Goal: Task Accomplishment & Management: Complete application form

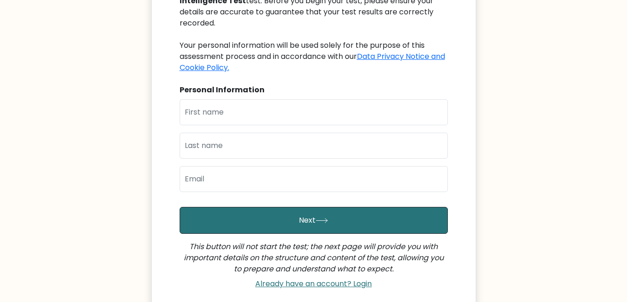
scroll to position [139, 0]
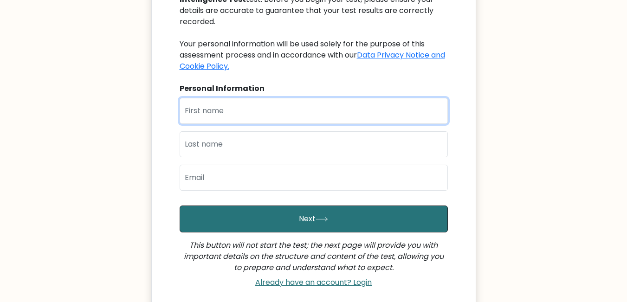
click at [218, 110] on input "text" at bounding box center [314, 111] width 268 height 26
click at [206, 109] on input "text" at bounding box center [314, 111] width 268 height 26
type input "Fotunata"
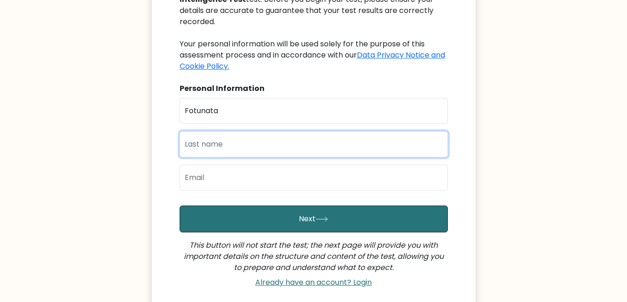
click at [229, 140] on input "text" at bounding box center [314, 144] width 268 height 26
type input "Cacabelos"
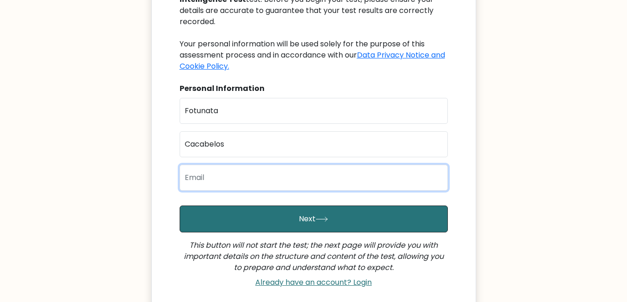
click at [229, 178] on input "email" at bounding box center [314, 178] width 268 height 26
click at [215, 176] on input "email" at bounding box center [314, 178] width 268 height 26
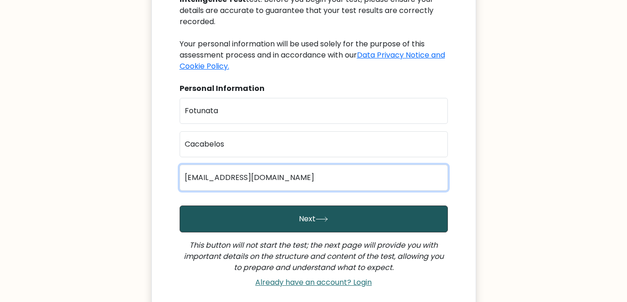
type input "aiza1014@icloud.com"
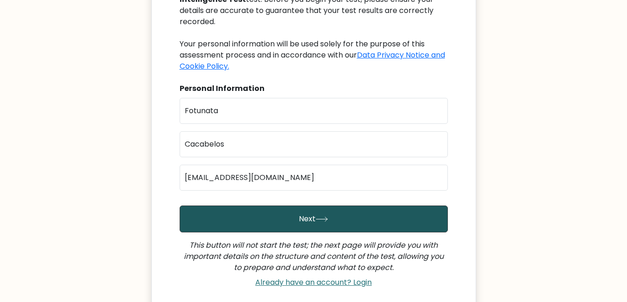
click at [272, 220] on button "Next" at bounding box center [314, 219] width 268 height 27
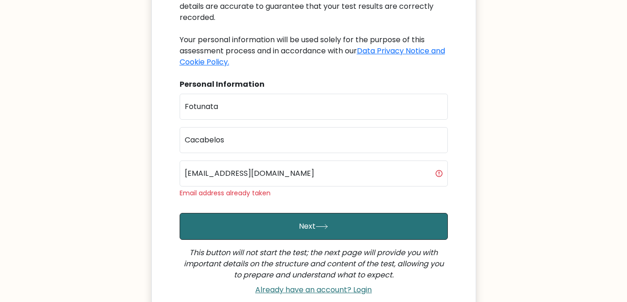
scroll to position [186, 0]
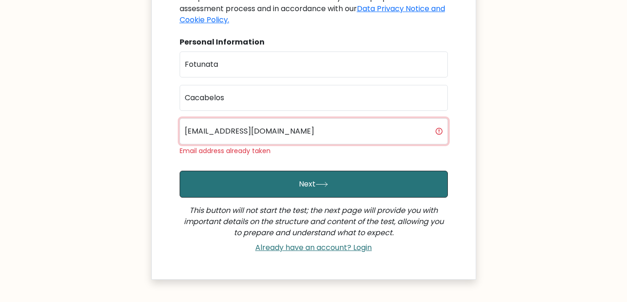
click at [263, 127] on input "[EMAIL_ADDRESS][DOMAIN_NAME]" at bounding box center [314, 131] width 268 height 26
drag, startPoint x: 278, startPoint y: 129, endPoint x: 139, endPoint y: 123, distance: 139.3
click at [139, 123] on body "Brght Intelligence Test Welcome to your personal test You have been invited by …" at bounding box center [313, 86] width 627 height 544
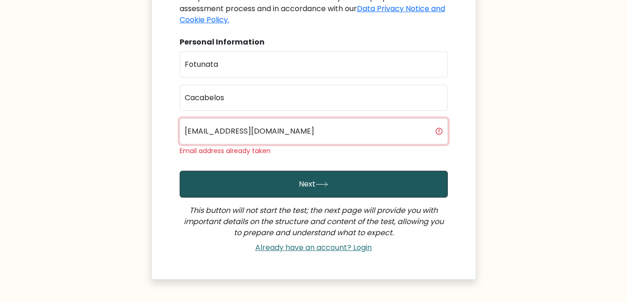
type input "aiza0301506@gmail.com"
click at [263, 181] on button "Next" at bounding box center [314, 184] width 268 height 27
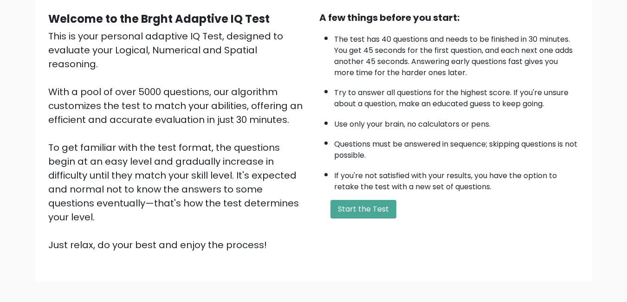
scroll to position [93, 0]
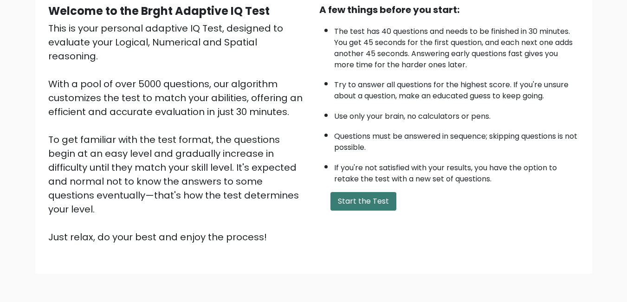
click at [355, 193] on button "Start the Test" at bounding box center [363, 201] width 66 height 19
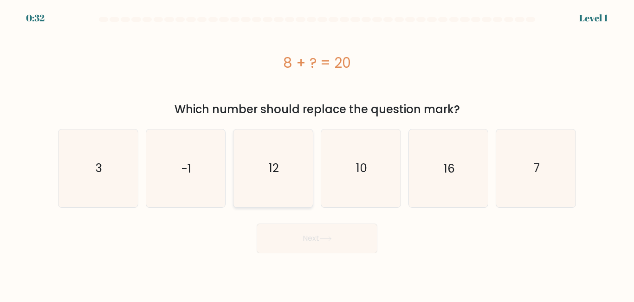
click at [274, 171] on text "12" at bounding box center [274, 168] width 10 height 16
click at [317, 154] on input "c. 12" at bounding box center [317, 152] width 0 height 2
radio input "true"
click at [309, 238] on button "Next" at bounding box center [317, 239] width 121 height 30
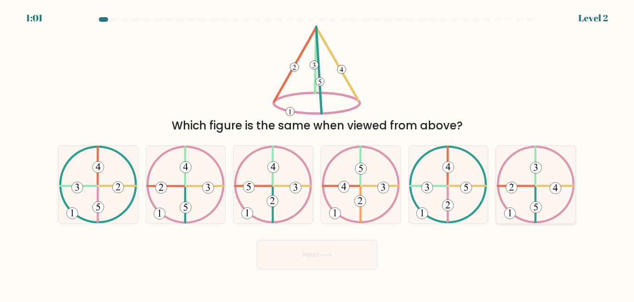
click at [552, 182] on icon at bounding box center [535, 184] width 78 height 77
click at [317, 154] on input "f." at bounding box center [317, 152] width 0 height 2
radio input "true"
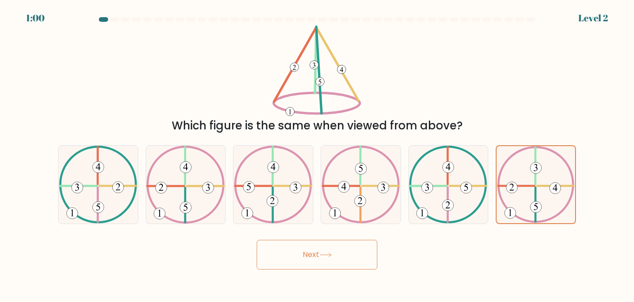
click at [328, 253] on icon at bounding box center [325, 254] width 13 height 5
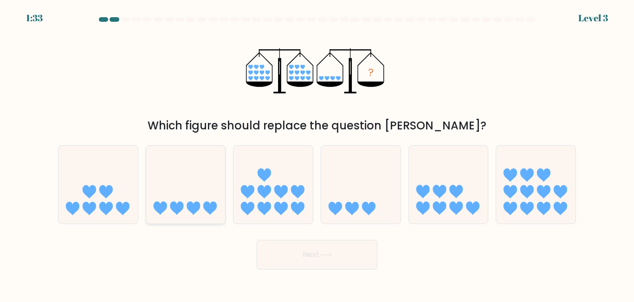
click at [180, 191] on icon at bounding box center [185, 184] width 79 height 65
click at [317, 154] on input "b." at bounding box center [317, 152] width 0 height 2
radio input "true"
click at [311, 258] on button "Next" at bounding box center [317, 255] width 121 height 30
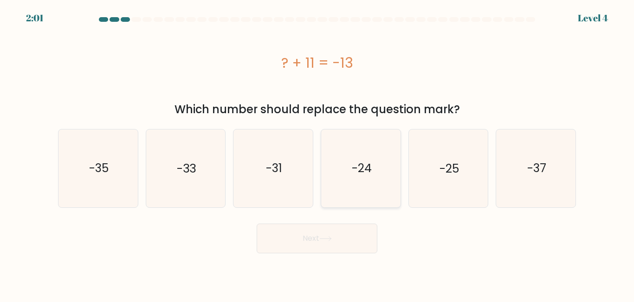
click at [368, 168] on text "-24" at bounding box center [361, 168] width 20 height 16
click at [317, 154] on input "d. -24" at bounding box center [317, 152] width 0 height 2
radio input "true"
click at [318, 238] on button "Next" at bounding box center [317, 239] width 121 height 30
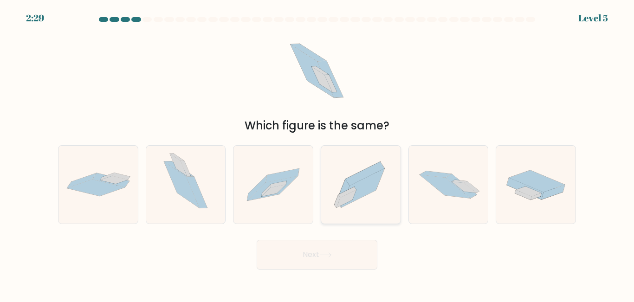
click at [363, 175] on icon at bounding box center [364, 174] width 39 height 24
click at [317, 154] on input "d." at bounding box center [317, 152] width 0 height 2
radio input "true"
click at [321, 255] on icon at bounding box center [325, 254] width 13 height 5
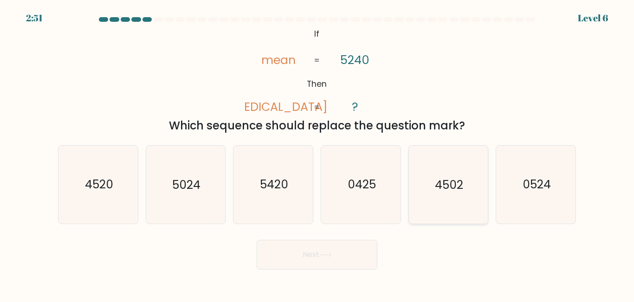
click at [438, 190] on text "4502" at bounding box center [449, 185] width 28 height 16
click at [317, 154] on input "e. 4502" at bounding box center [317, 152] width 0 height 2
radio input "true"
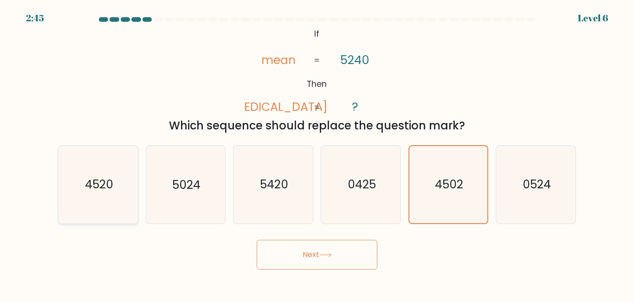
click at [90, 186] on text "4520" at bounding box center [98, 185] width 28 height 16
click at [317, 154] on input "a. 4520" at bounding box center [317, 152] width 0 height 2
radio input "true"
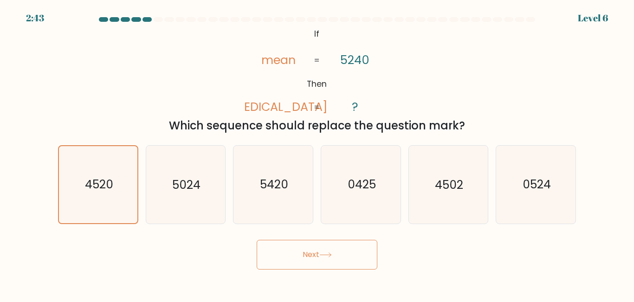
click at [313, 252] on button "Next" at bounding box center [317, 255] width 121 height 30
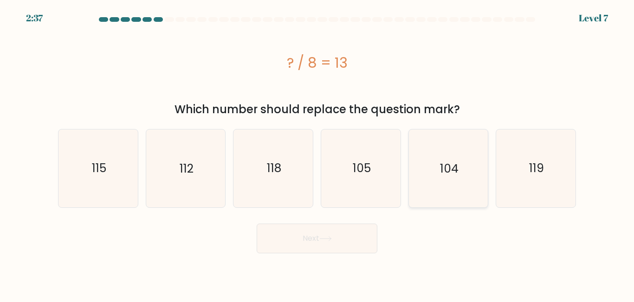
click at [444, 164] on text "104" at bounding box center [449, 168] width 19 height 16
click at [317, 154] on input "e. 104" at bounding box center [317, 152] width 0 height 2
radio input "true"
click at [324, 236] on icon at bounding box center [325, 238] width 13 height 5
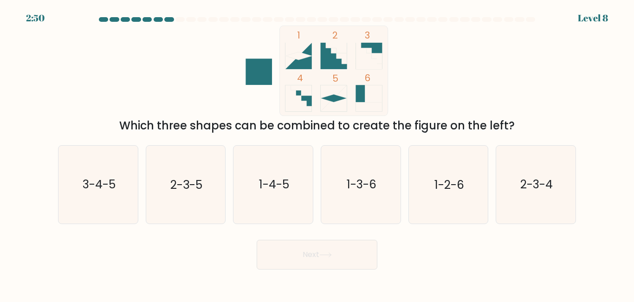
click at [328, 58] on rect at bounding box center [334, 56] width 26 height 26
click at [550, 183] on text "2-3-4" at bounding box center [536, 185] width 32 height 16
click at [317, 154] on input "f. 2-3-4" at bounding box center [317, 152] width 0 height 2
radio input "true"
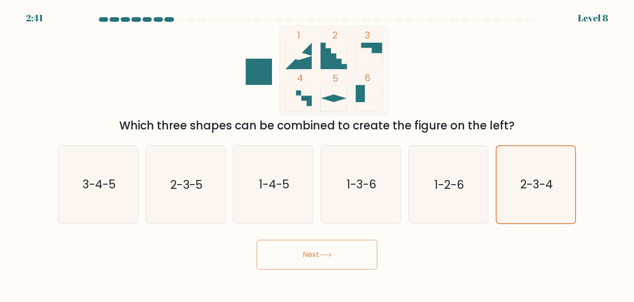
click at [331, 256] on icon at bounding box center [325, 254] width 13 height 5
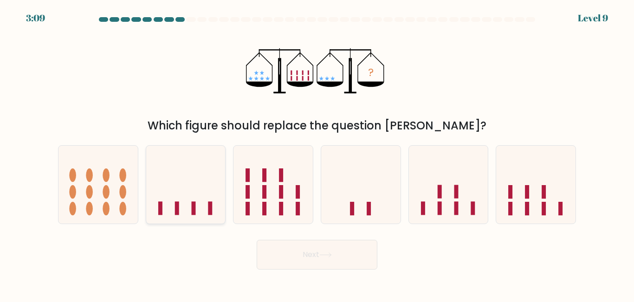
click at [184, 190] on icon at bounding box center [185, 184] width 79 height 65
click at [317, 154] on input "b." at bounding box center [317, 152] width 0 height 2
radio input "true"
click at [310, 254] on button "Next" at bounding box center [317, 255] width 121 height 30
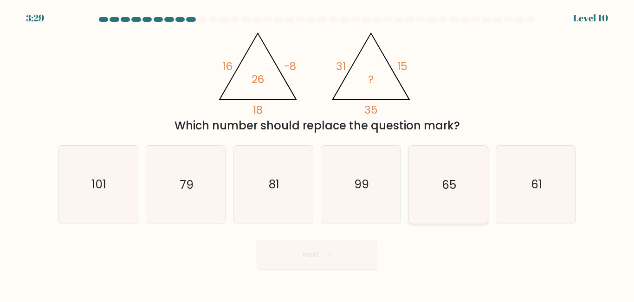
click at [445, 174] on icon "65" at bounding box center [447, 184] width 77 height 77
click at [317, 154] on input "e. 65" at bounding box center [317, 152] width 0 height 2
radio input "true"
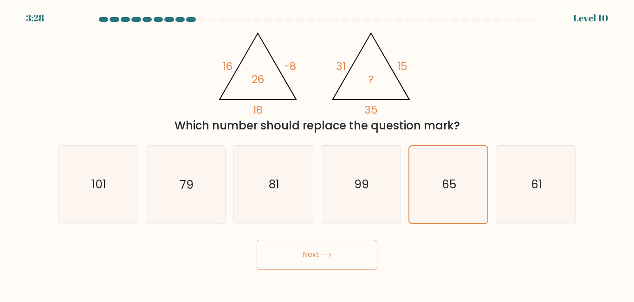
click at [318, 264] on button "Next" at bounding box center [317, 255] width 121 height 30
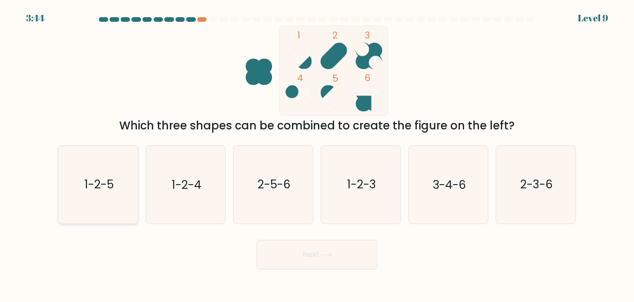
click at [103, 190] on text "1-2-5" at bounding box center [98, 185] width 29 height 16
click at [317, 154] on input "a. 1-2-5" at bounding box center [317, 152] width 0 height 2
radio input "true"
click at [308, 259] on button "Next" at bounding box center [317, 255] width 121 height 30
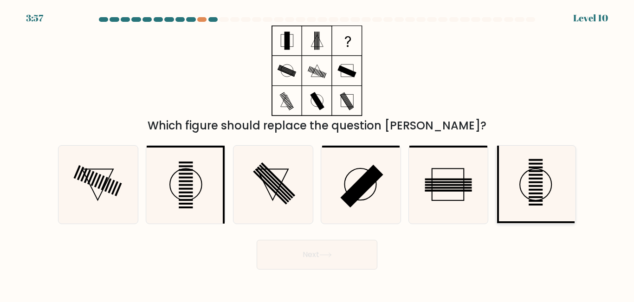
click at [546, 177] on icon at bounding box center [535, 184] width 77 height 77
click at [317, 154] on input "f." at bounding box center [317, 152] width 0 height 2
radio input "true"
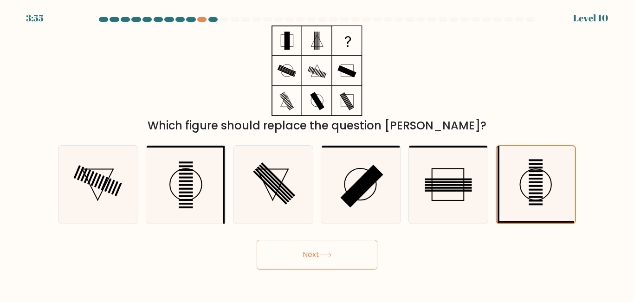
click at [311, 258] on button "Next" at bounding box center [317, 255] width 121 height 30
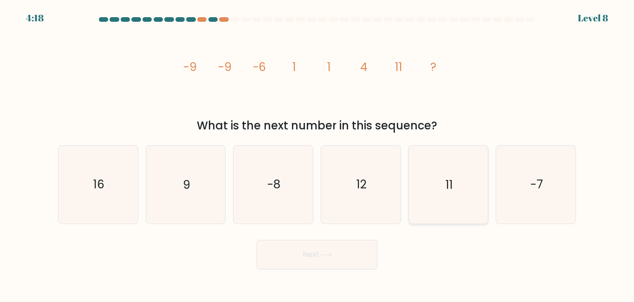
click at [441, 180] on icon "11" at bounding box center [447, 184] width 77 height 77
click at [317, 154] on input "e. 11" at bounding box center [317, 152] width 0 height 2
radio input "true"
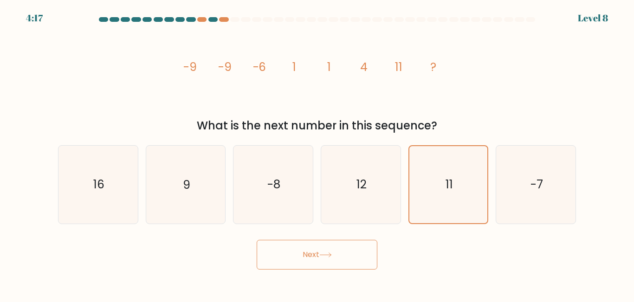
click at [321, 250] on button "Next" at bounding box center [317, 255] width 121 height 30
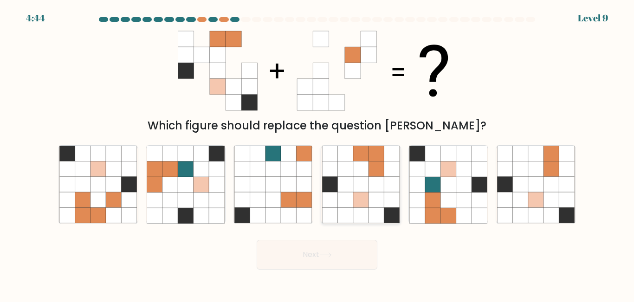
click at [348, 168] on icon at bounding box center [344, 168] width 15 height 15
click at [317, 154] on input "d." at bounding box center [317, 152] width 0 height 2
radio input "true"
click at [332, 247] on button "Next" at bounding box center [317, 255] width 121 height 30
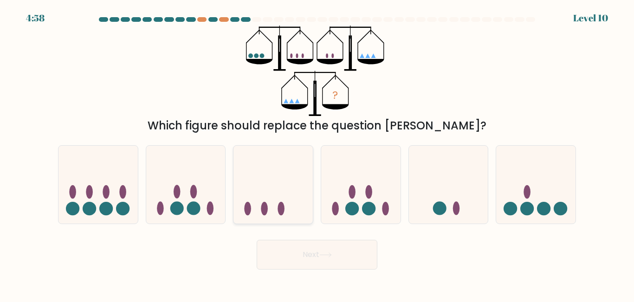
click at [270, 179] on icon at bounding box center [272, 184] width 79 height 65
click at [317, 154] on input "c." at bounding box center [317, 152] width 0 height 2
radio input "true"
click at [322, 261] on button "Next" at bounding box center [317, 255] width 121 height 30
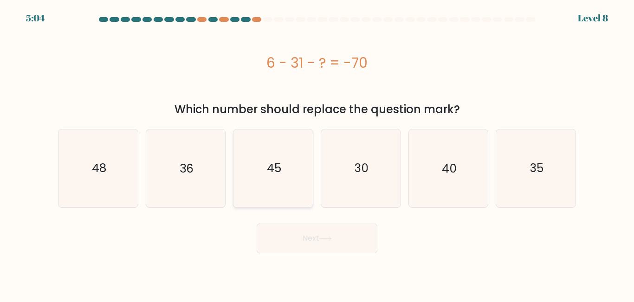
click at [296, 181] on icon "45" at bounding box center [272, 167] width 77 height 77
click at [317, 154] on input "c. 45" at bounding box center [317, 152] width 0 height 2
radio input "true"
click at [317, 236] on button "Next" at bounding box center [317, 239] width 121 height 30
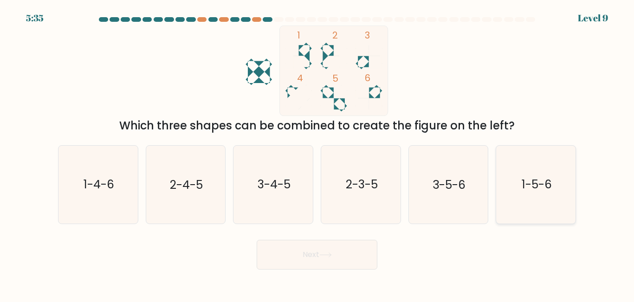
click at [534, 194] on icon "1-5-6" at bounding box center [535, 184] width 77 height 77
click at [317, 154] on input "f. 1-5-6" at bounding box center [317, 152] width 0 height 2
radio input "true"
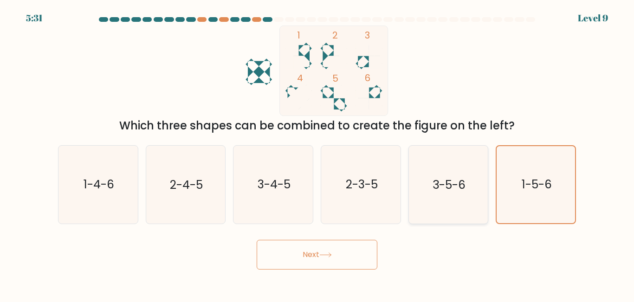
click at [446, 191] on text "3-5-6" at bounding box center [448, 185] width 33 height 16
click at [317, 154] on input "e. 3-5-6" at bounding box center [317, 152] width 0 height 2
radio input "true"
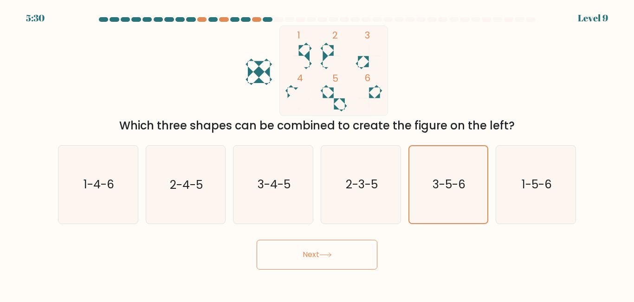
click at [313, 249] on button "Next" at bounding box center [317, 255] width 121 height 30
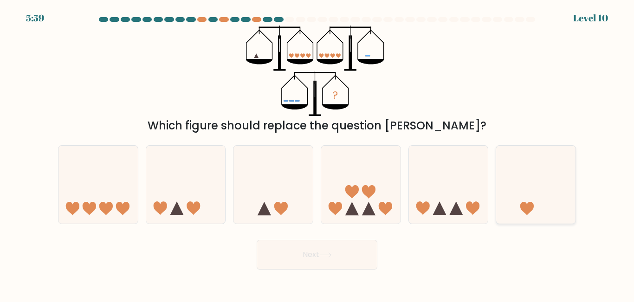
click at [556, 195] on icon at bounding box center [535, 184] width 79 height 65
click at [317, 154] on input "f." at bounding box center [317, 152] width 0 height 2
radio input "true"
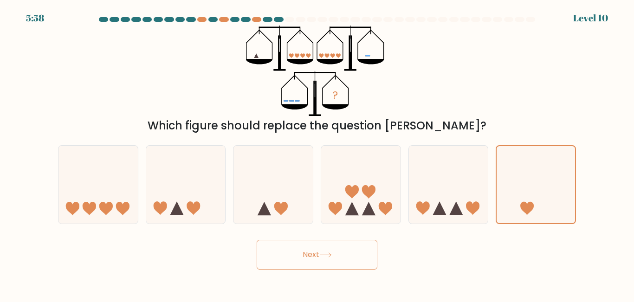
click at [332, 256] on icon at bounding box center [325, 254] width 13 height 5
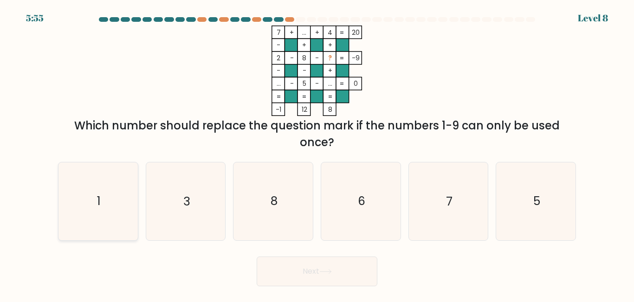
click at [108, 207] on icon "1" at bounding box center [97, 200] width 77 height 77
click at [317, 154] on input "a. 1" at bounding box center [317, 152] width 0 height 2
radio input "true"
click at [174, 192] on icon "3" at bounding box center [185, 200] width 77 height 77
click at [317, 154] on input "b. 3" at bounding box center [317, 152] width 0 height 2
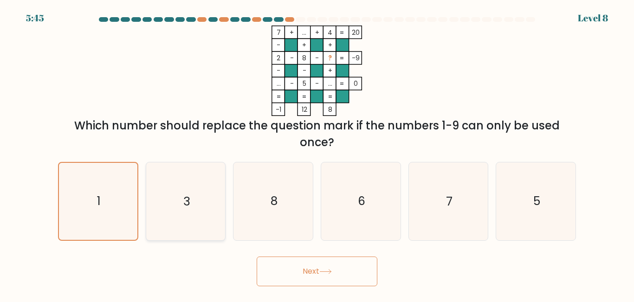
radio input "true"
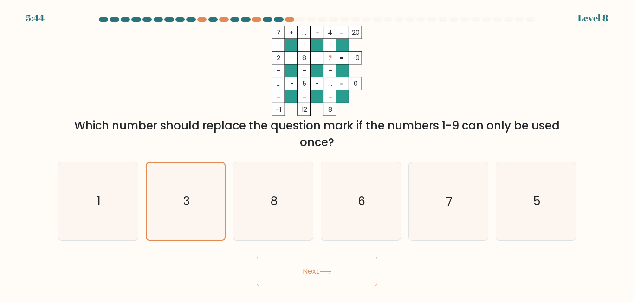
click at [299, 275] on button "Next" at bounding box center [317, 272] width 121 height 30
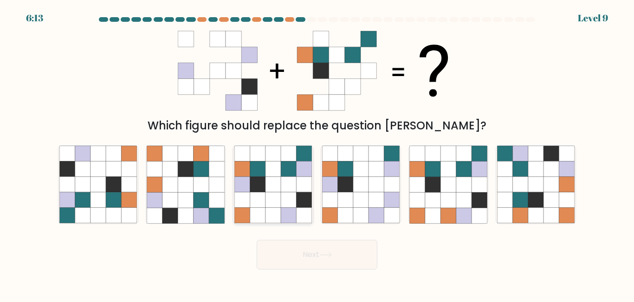
click at [282, 188] on icon at bounding box center [288, 184] width 15 height 15
click at [317, 154] on input "c." at bounding box center [317, 152] width 0 height 2
radio input "true"
click at [315, 250] on button "Next" at bounding box center [317, 255] width 121 height 30
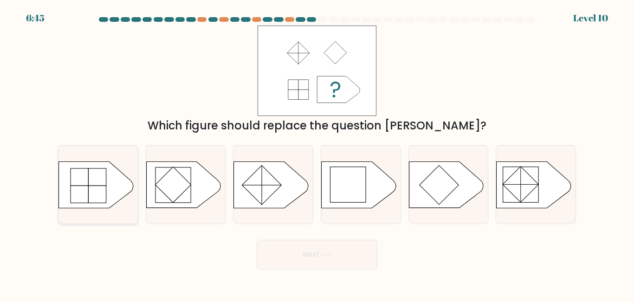
click at [98, 189] on rect at bounding box center [88, 185] width 35 height 34
click at [317, 154] on input "a." at bounding box center [317, 152] width 0 height 2
radio input "true"
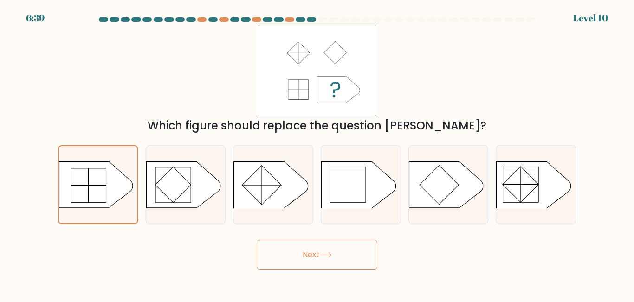
click at [323, 249] on button "Next" at bounding box center [317, 255] width 121 height 30
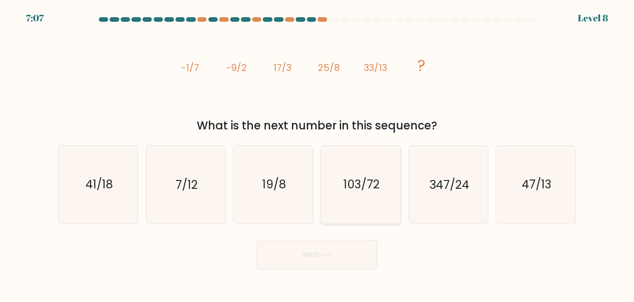
click at [366, 193] on text "103/72" at bounding box center [361, 185] width 36 height 16
click at [317, 154] on input "d. 103/72" at bounding box center [317, 152] width 0 height 2
radio input "true"
click at [321, 253] on button "Next" at bounding box center [317, 255] width 121 height 30
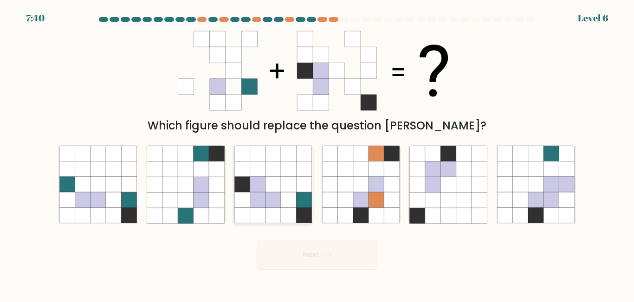
click at [268, 183] on icon at bounding box center [272, 184] width 15 height 15
click at [317, 154] on input "c." at bounding box center [317, 152] width 0 height 2
radio input "true"
click at [318, 255] on button "Next" at bounding box center [317, 255] width 121 height 30
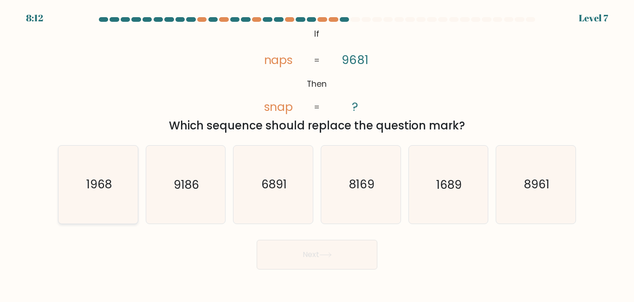
click at [90, 190] on text "1968" at bounding box center [99, 185] width 26 height 16
click at [317, 154] on input "a. 1968" at bounding box center [317, 152] width 0 height 2
radio input "true"
click at [323, 259] on button "Next" at bounding box center [317, 255] width 121 height 30
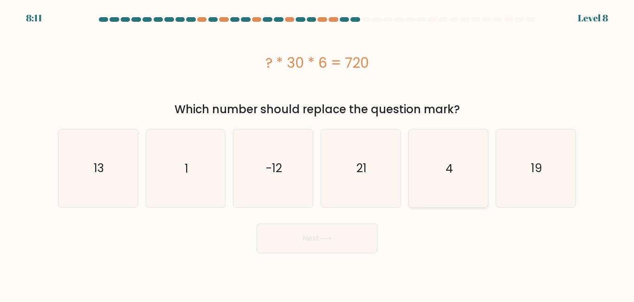
click at [441, 172] on icon "4" at bounding box center [447, 167] width 77 height 77
click at [317, 154] on input "e. 4" at bounding box center [317, 152] width 0 height 2
radio input "true"
click at [341, 232] on button "Next" at bounding box center [317, 239] width 121 height 30
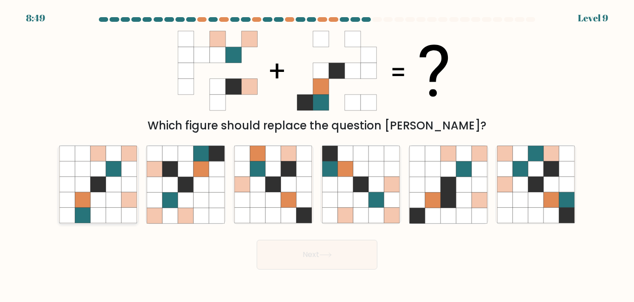
click at [103, 199] on icon at bounding box center [97, 200] width 15 height 15
click at [317, 154] on input "a." at bounding box center [317, 152] width 0 height 2
radio input "true"
click at [105, 171] on icon at bounding box center [97, 169] width 15 height 15
click at [317, 154] on input "a." at bounding box center [317, 152] width 0 height 2
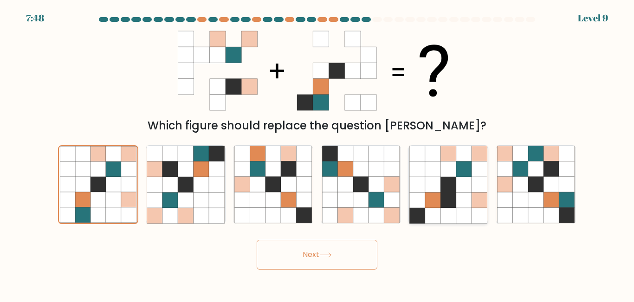
click at [458, 193] on icon at bounding box center [463, 200] width 15 height 15
click at [317, 154] on input "e." at bounding box center [317, 152] width 0 height 2
radio input "true"
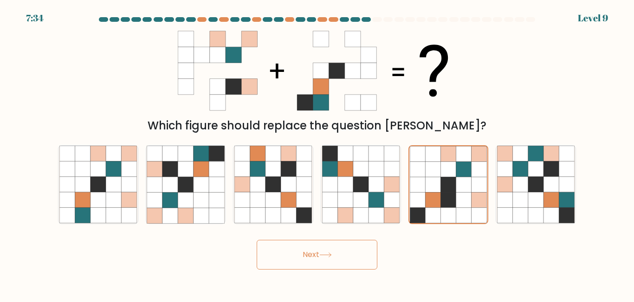
click at [329, 249] on button "Next" at bounding box center [317, 255] width 121 height 30
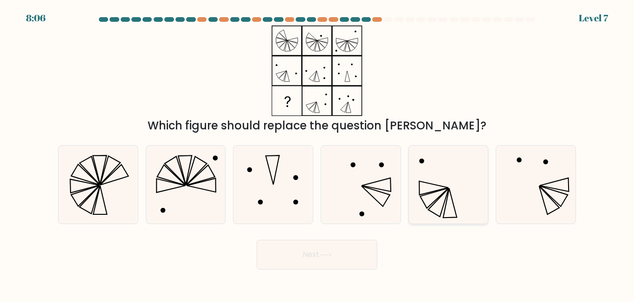
click at [445, 193] on icon at bounding box center [447, 184] width 77 height 77
click at [317, 154] on input "e." at bounding box center [317, 152] width 0 height 2
radio input "true"
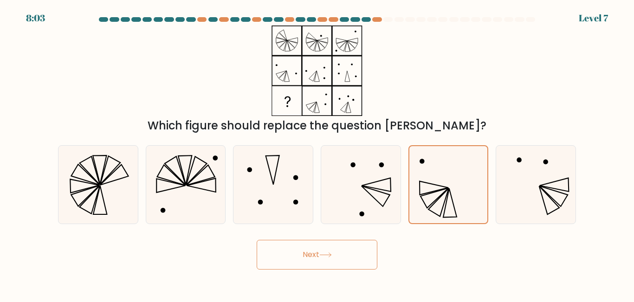
click at [326, 252] on button "Next" at bounding box center [317, 255] width 121 height 30
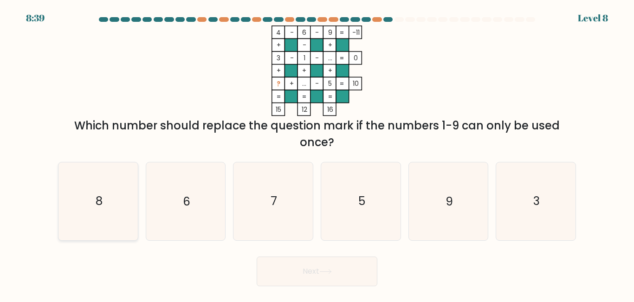
click at [113, 210] on icon "8" at bounding box center [97, 200] width 77 height 77
click at [317, 154] on input "a. 8" at bounding box center [317, 152] width 0 height 2
radio input "true"
click at [313, 269] on button "Next" at bounding box center [317, 272] width 121 height 30
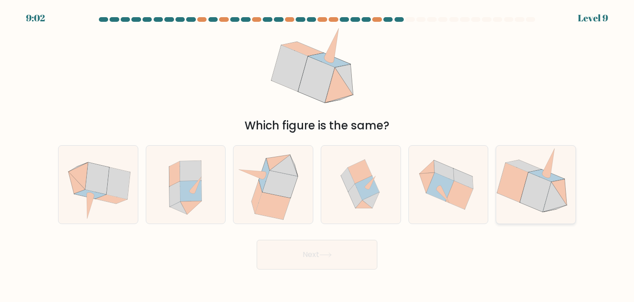
click at [546, 194] on icon at bounding box center [535, 192] width 31 height 39
click at [317, 154] on input "f." at bounding box center [317, 152] width 0 height 2
radio input "true"
click at [295, 245] on button "Next" at bounding box center [317, 255] width 121 height 30
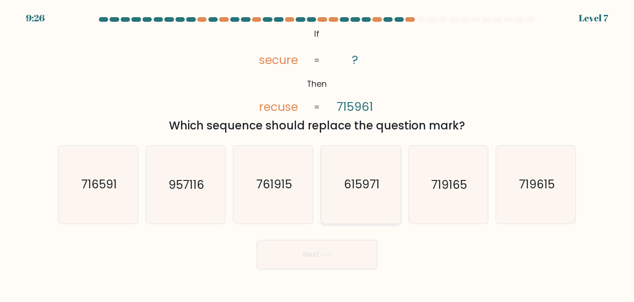
click at [363, 186] on text "615971" at bounding box center [361, 185] width 36 height 16
click at [317, 154] on input "d. 615971" at bounding box center [317, 152] width 0 height 2
radio input "true"
click at [331, 259] on button "Next" at bounding box center [317, 255] width 121 height 30
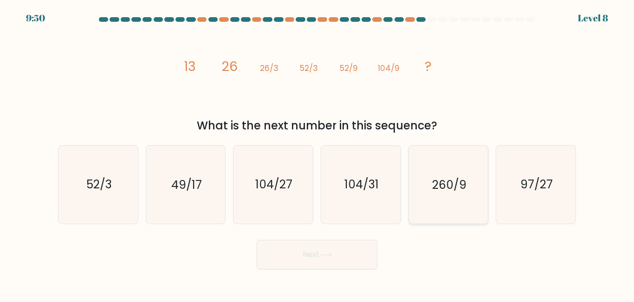
click at [455, 185] on text "260/9" at bounding box center [449, 185] width 34 height 16
click at [317, 154] on input "e. 260/9" at bounding box center [317, 152] width 0 height 2
radio input "true"
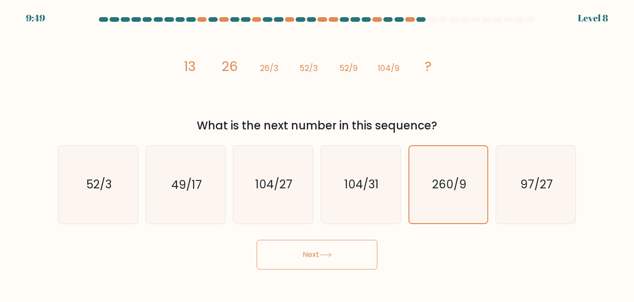
click at [283, 246] on button "Next" at bounding box center [317, 255] width 121 height 30
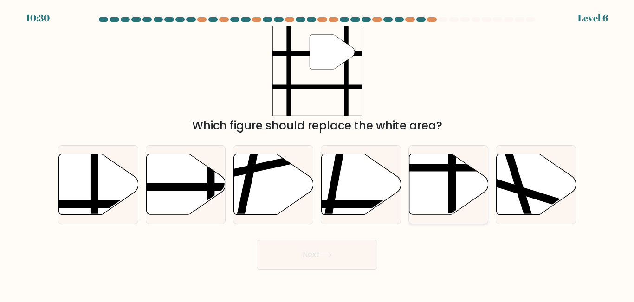
click at [438, 180] on icon at bounding box center [448, 184] width 79 height 61
click at [317, 154] on input "e." at bounding box center [317, 152] width 0 height 2
radio input "true"
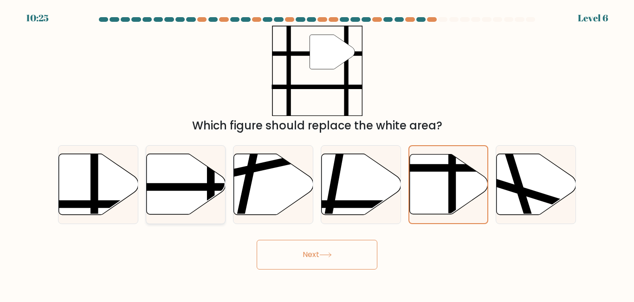
click at [179, 187] on line at bounding box center [160, 187] width 160 height 0
click at [317, 154] on input "b." at bounding box center [317, 152] width 0 height 2
radio input "true"
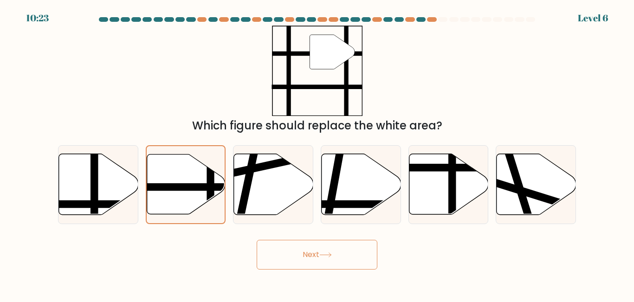
click at [315, 252] on button "Next" at bounding box center [317, 255] width 121 height 30
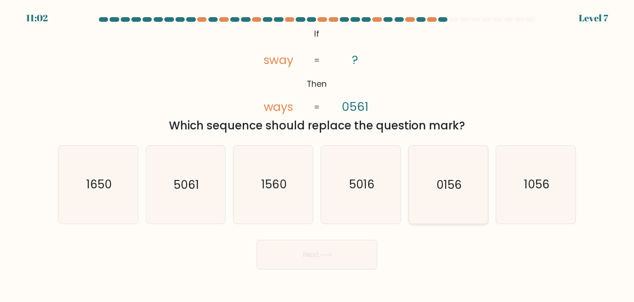
click at [451, 192] on text "0156" at bounding box center [449, 185] width 26 height 16
click at [317, 154] on input "e. 0156" at bounding box center [317, 152] width 0 height 2
radio input "true"
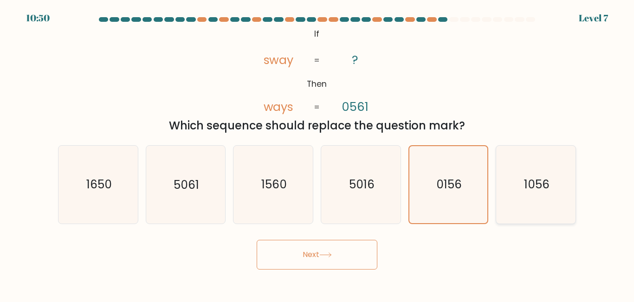
click at [530, 191] on text "1056" at bounding box center [537, 185] width 26 height 16
click at [317, 154] on input "f. 1056" at bounding box center [317, 152] width 0 height 2
radio input "true"
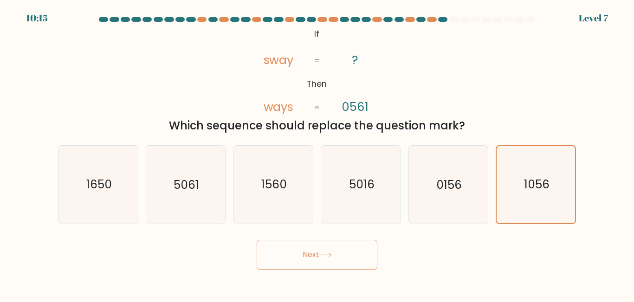
click at [331, 255] on icon at bounding box center [325, 254] width 13 height 5
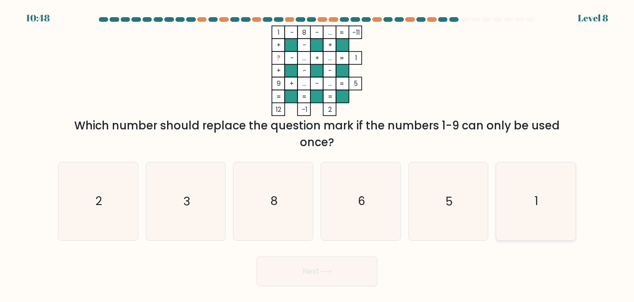
drag, startPoint x: 528, startPoint y: 197, endPoint x: 526, endPoint y: 182, distance: 15.4
click at [528, 195] on icon "1" at bounding box center [535, 200] width 77 height 77
click at [317, 154] on input "f. 1" at bounding box center [317, 152] width 0 height 2
radio input "true"
click at [330, 269] on icon at bounding box center [325, 271] width 13 height 5
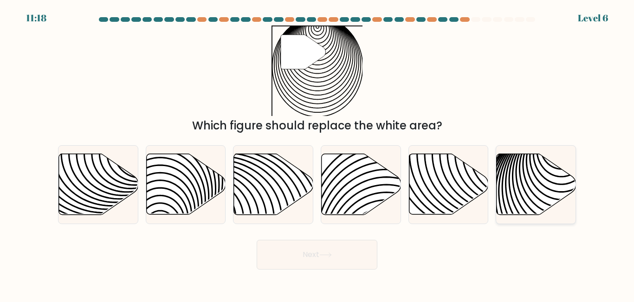
click at [530, 178] on icon at bounding box center [535, 185] width 79 height 62
click at [317, 154] on input "f." at bounding box center [317, 152] width 0 height 2
radio input "true"
click at [308, 247] on button "Next" at bounding box center [317, 255] width 121 height 30
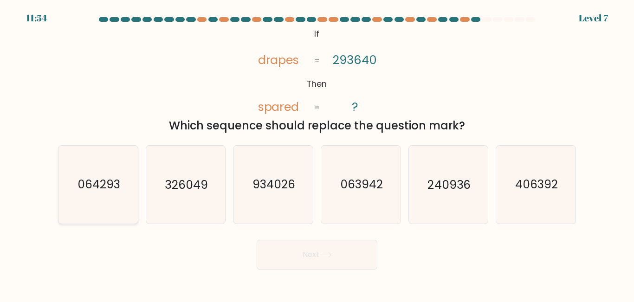
click at [105, 187] on text "064293" at bounding box center [98, 185] width 43 height 16
click at [317, 154] on input "a. 064293" at bounding box center [317, 152] width 0 height 2
radio input "true"
drag, startPoint x: 392, startPoint y: 186, endPoint x: 382, endPoint y: 187, distance: 10.2
click at [392, 186] on icon "063942" at bounding box center [360, 184] width 77 height 77
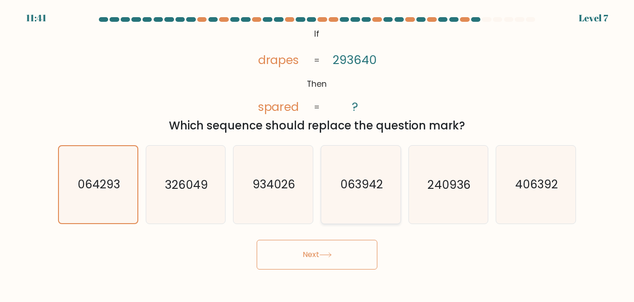
click at [317, 154] on input "d. 063942" at bounding box center [317, 152] width 0 height 2
radio input "true"
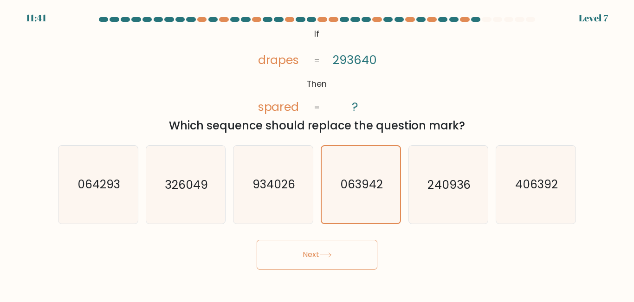
click at [338, 246] on button "Next" at bounding box center [317, 255] width 121 height 30
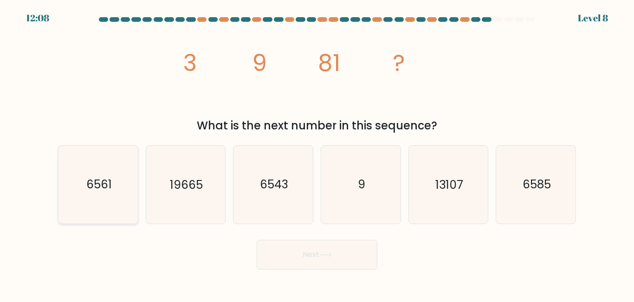
click at [96, 188] on text "6561" at bounding box center [99, 185] width 26 height 16
click at [317, 154] on input "a. 6561" at bounding box center [317, 152] width 0 height 2
radio input "true"
click at [313, 257] on button "Next" at bounding box center [317, 255] width 121 height 30
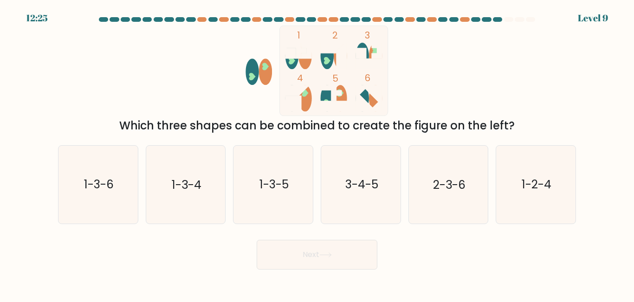
click at [334, 94] on icon at bounding box center [331, 93] width 21 height 16
click at [269, 181] on text "1-3-5" at bounding box center [273, 185] width 29 height 16
click at [317, 154] on input "c. 1-3-5" at bounding box center [317, 152] width 0 height 2
radio input "true"
click at [329, 248] on button "Next" at bounding box center [317, 255] width 121 height 30
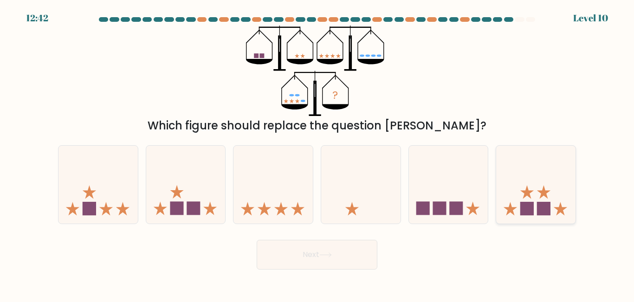
click at [533, 201] on icon at bounding box center [535, 184] width 79 height 65
click at [317, 154] on input "f." at bounding box center [317, 152] width 0 height 2
radio input "true"
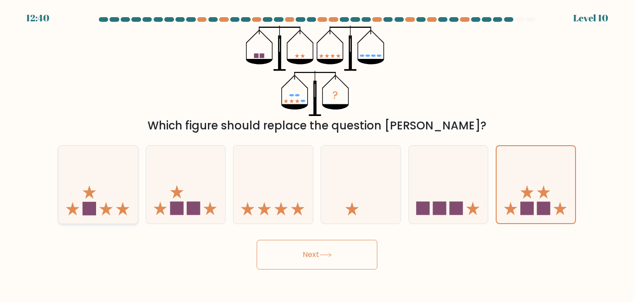
click at [88, 200] on icon at bounding box center [97, 184] width 79 height 65
click at [317, 154] on input "a." at bounding box center [317, 152] width 0 height 2
radio input "true"
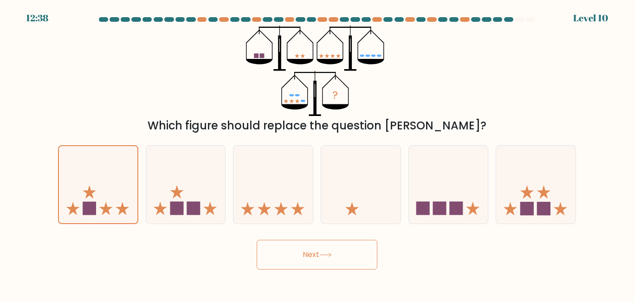
click at [303, 252] on button "Next" at bounding box center [317, 255] width 121 height 30
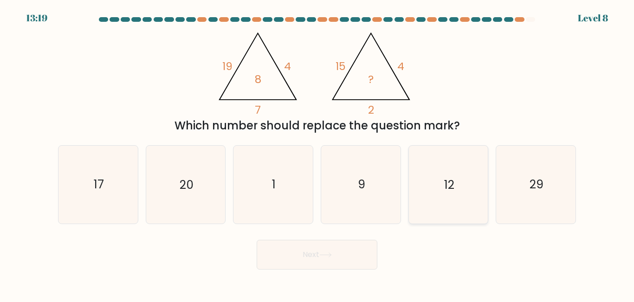
click at [452, 190] on text "12" at bounding box center [449, 185] width 10 height 16
click at [317, 154] on input "e. 12" at bounding box center [317, 152] width 0 height 2
radio input "true"
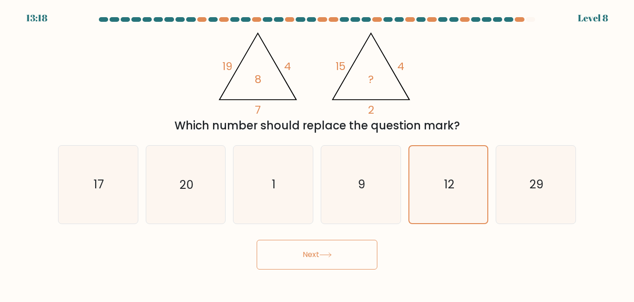
click at [328, 256] on icon at bounding box center [325, 254] width 13 height 5
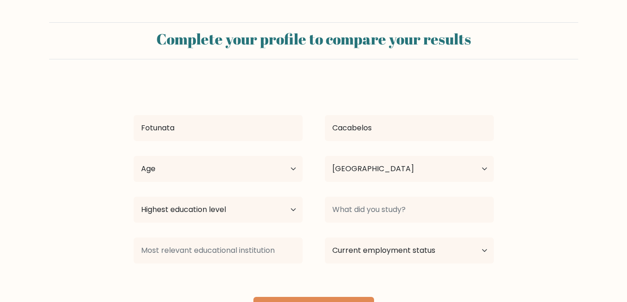
select select "PH"
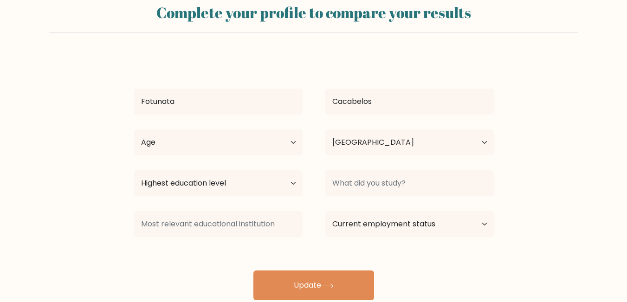
scroll to position [50, 0]
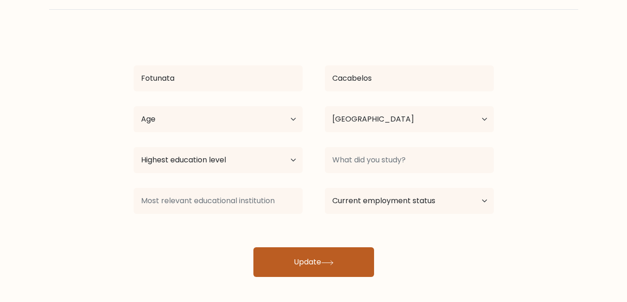
click at [313, 264] on button "Update" at bounding box center [313, 262] width 121 height 30
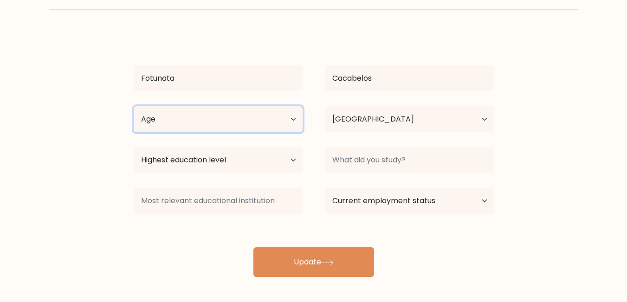
click at [171, 117] on select "Age Under 18 years old 18-24 years old 25-34 years old 35-44 years old 45-54 ye…" at bounding box center [218, 119] width 169 height 26
select select "35_44"
click at [134, 106] on select "Age Under 18 years old 18-24 years old 25-34 years old 35-44 years old 45-54 ye…" at bounding box center [218, 119] width 169 height 26
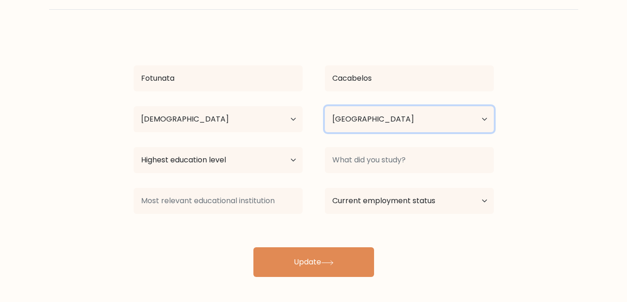
click at [401, 122] on select "Country Afghanistan Albania Algeria American Samoa Andorra Angola Anguilla Anta…" at bounding box center [409, 119] width 169 height 26
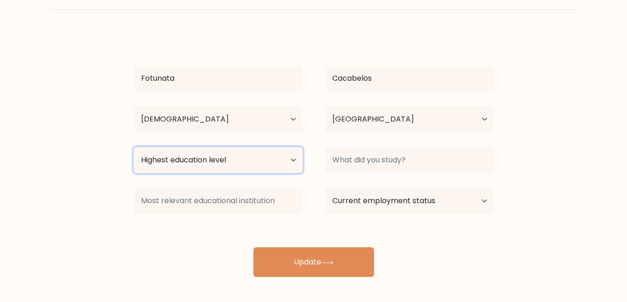
click at [212, 167] on select "Highest education level No schooling Primary Lower Secondary Upper Secondary Oc…" at bounding box center [218, 160] width 169 height 26
select select "upper_secondary"
click at [134, 147] on select "Highest education level No schooling Primary Lower Secondary Upper Secondary Oc…" at bounding box center [218, 160] width 169 height 26
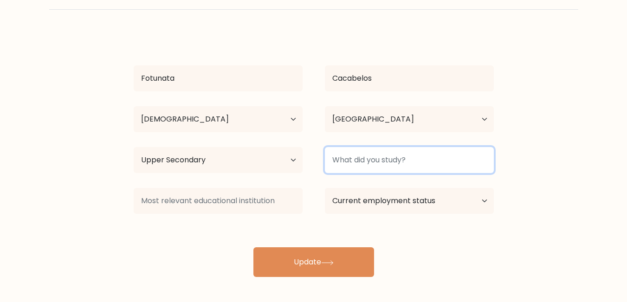
click at [434, 156] on input at bounding box center [409, 160] width 169 height 26
click at [412, 159] on input at bounding box center [409, 160] width 169 height 26
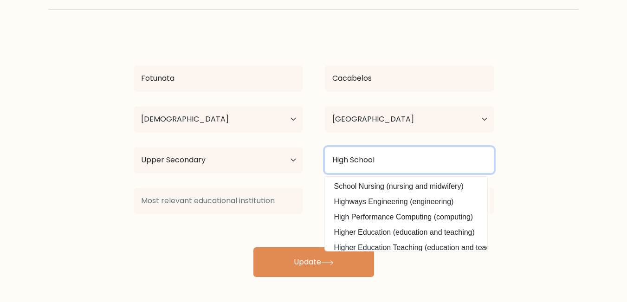
type input "High School"
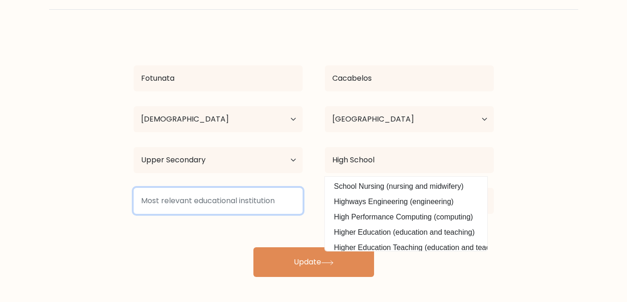
click at [267, 197] on input at bounding box center [218, 201] width 169 height 26
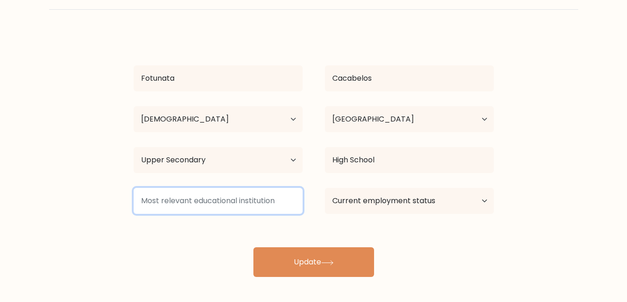
click at [245, 203] on input at bounding box center [218, 201] width 169 height 26
type input "WTMNHS"
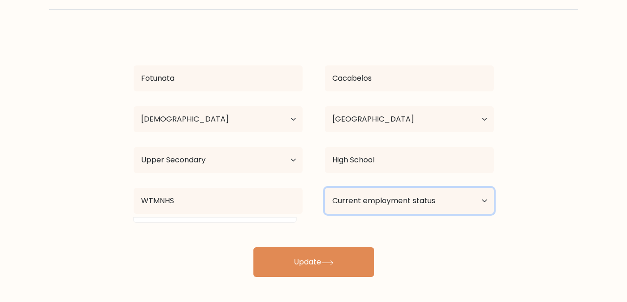
click at [423, 195] on select "Current employment status Employed Student Retired Other / prefer not to answer" at bounding box center [409, 201] width 169 height 26
select select "other"
click at [325, 188] on select "Current employment status Employed Student Retired Other / prefer not to answer" at bounding box center [409, 201] width 169 height 26
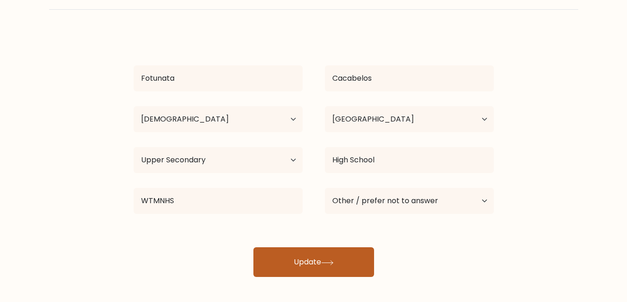
click at [283, 260] on button "Update" at bounding box center [313, 262] width 121 height 30
